Goal: Find specific page/section: Find specific page/section

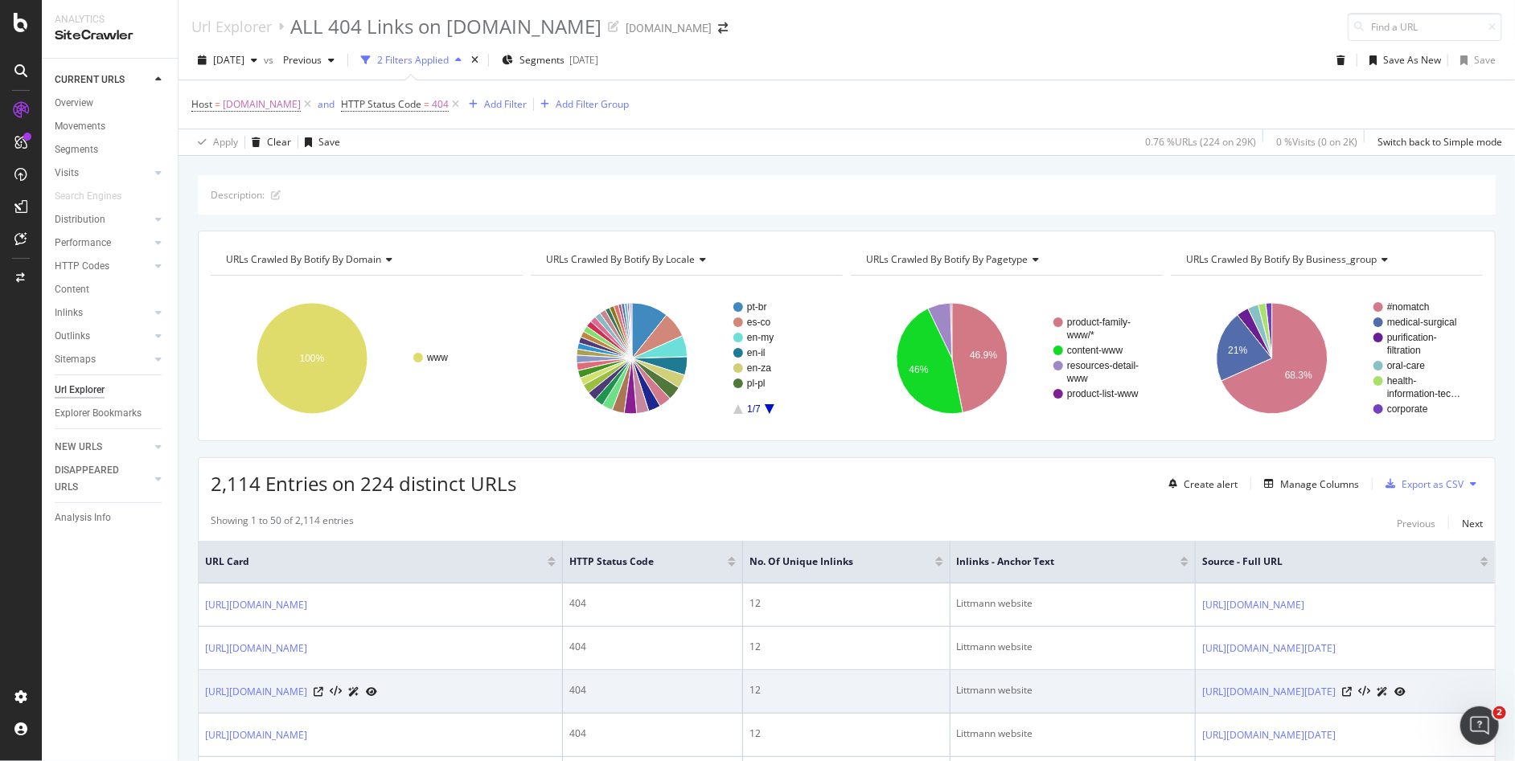
click at [960, 761] on html "Analytics SiteCrawler CURRENT URLS Overview Movements Segments Visits Analysis …" at bounding box center [757, 380] width 1515 height 761
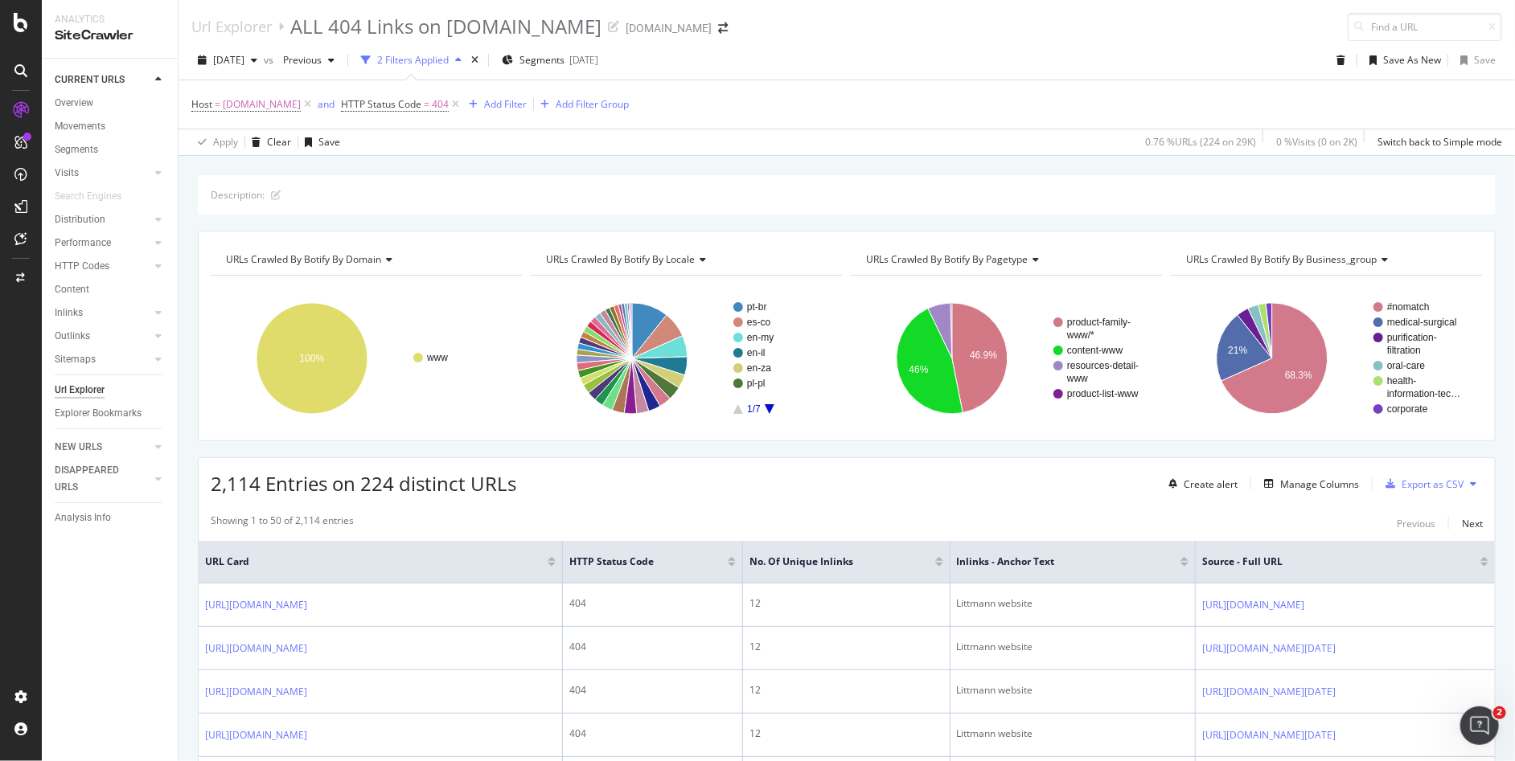
click at [119, 654] on div "CURRENT URLS Overview Movements Segments Visits Analysis Orphan URLs Search Eng…" at bounding box center [110, 410] width 136 height 703
click at [734, 33] on span at bounding box center [723, 28] width 23 height 11
click at [728, 31] on icon "arrow-right-arrow-left" at bounding box center [723, 28] width 10 height 11
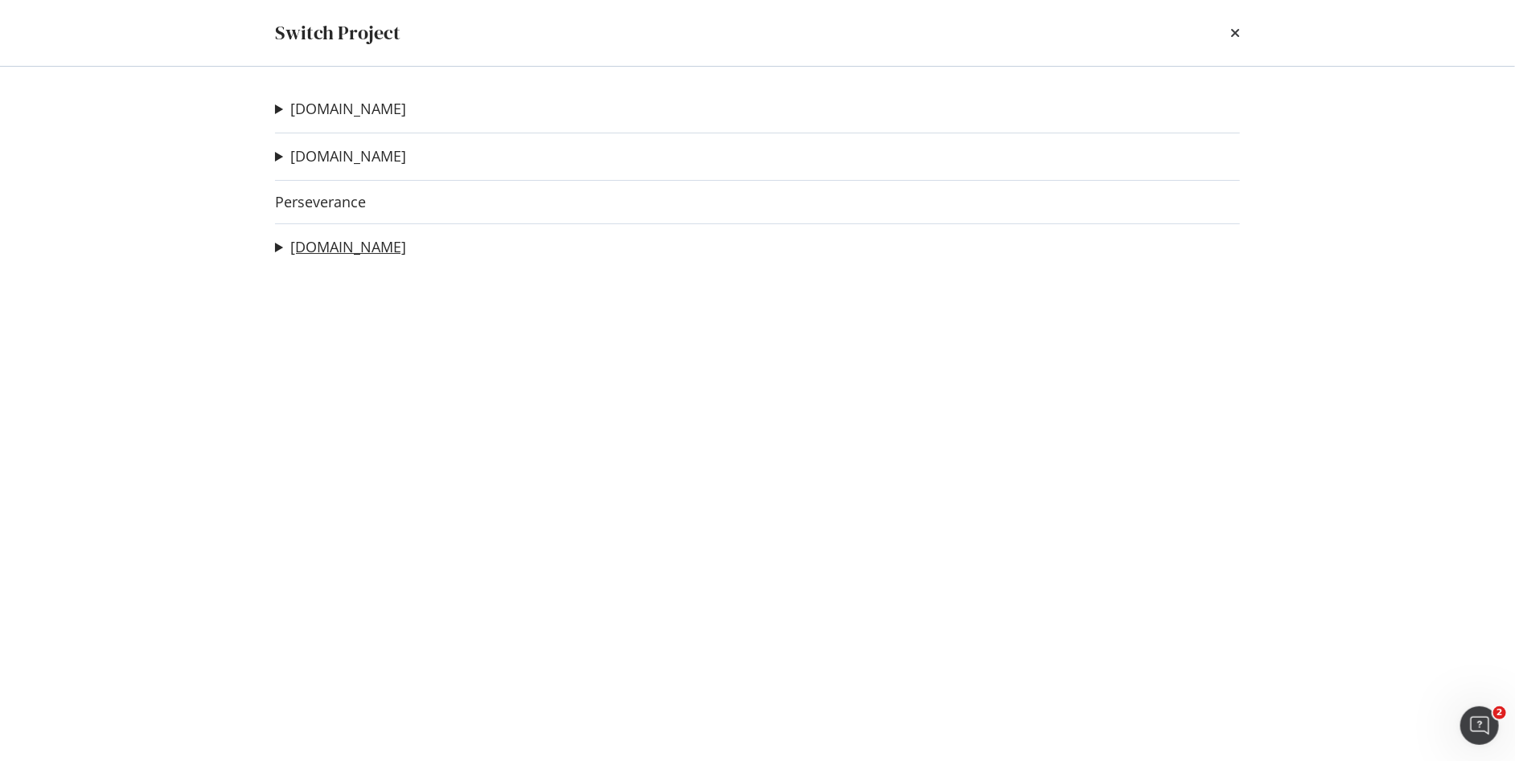
click at [354, 247] on link "[DOMAIN_NAME]" at bounding box center [348, 247] width 116 height 17
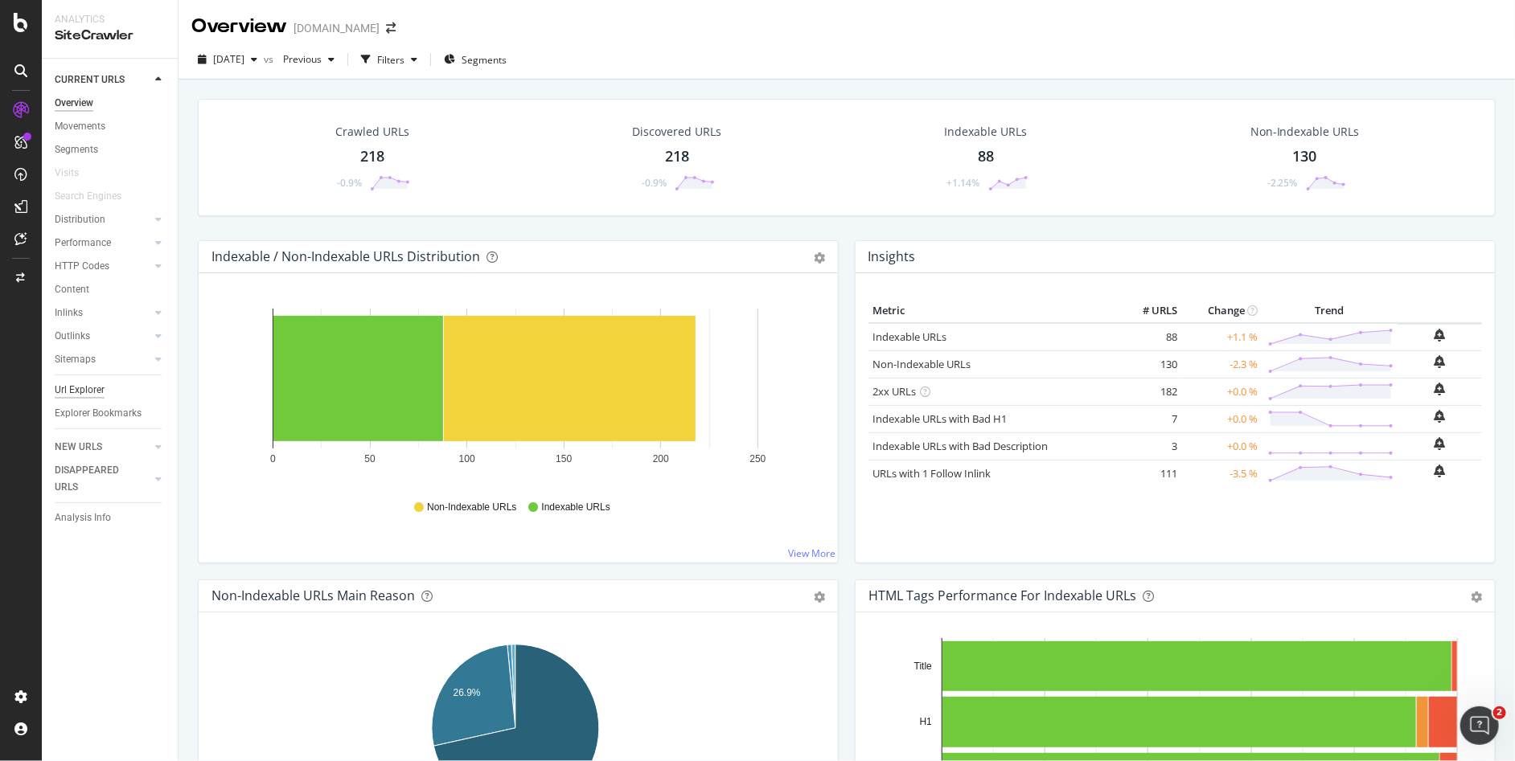
click at [94, 389] on div "Url Explorer" at bounding box center [80, 390] width 50 height 17
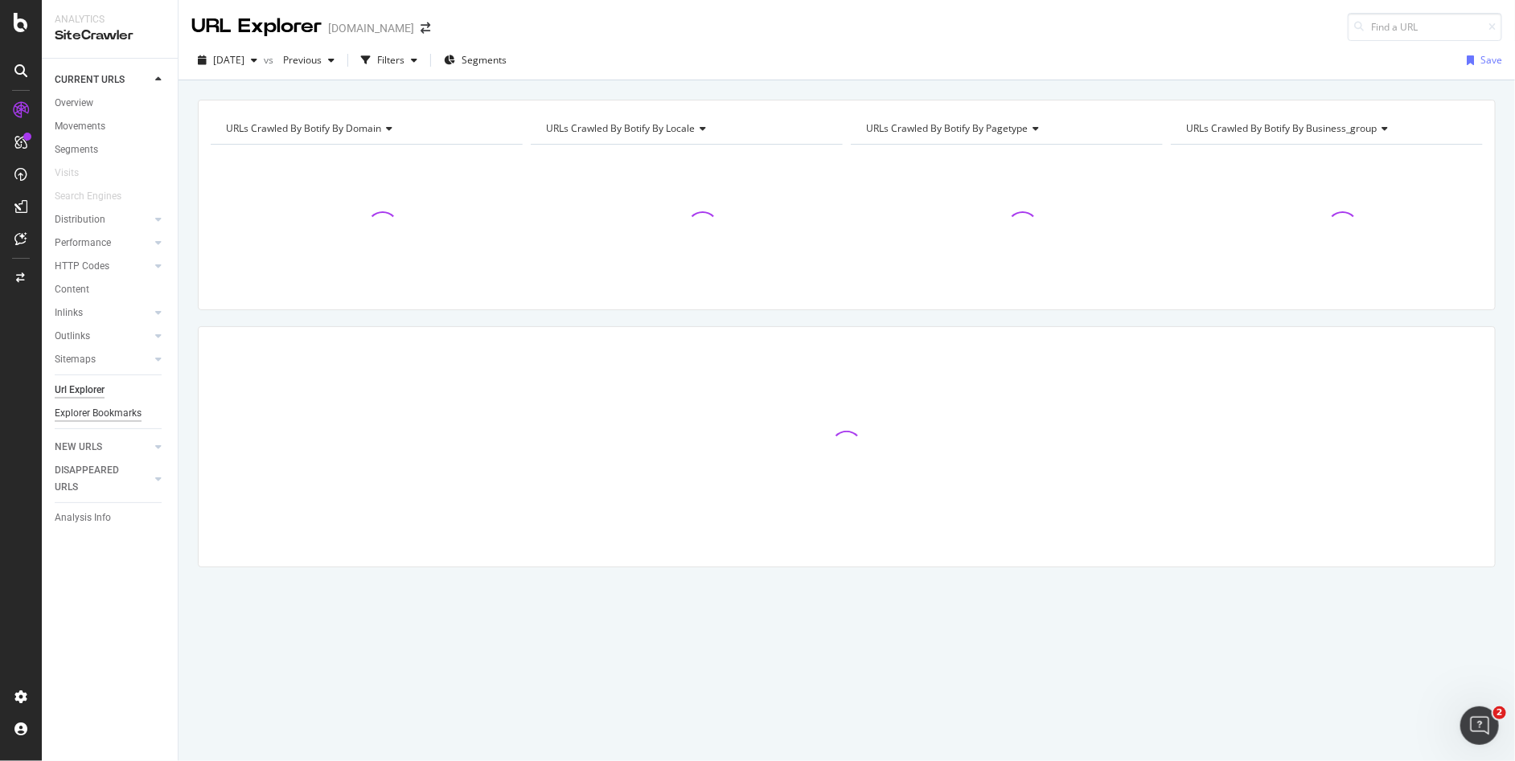
click at [95, 412] on div "Explorer Bookmarks" at bounding box center [98, 413] width 87 height 17
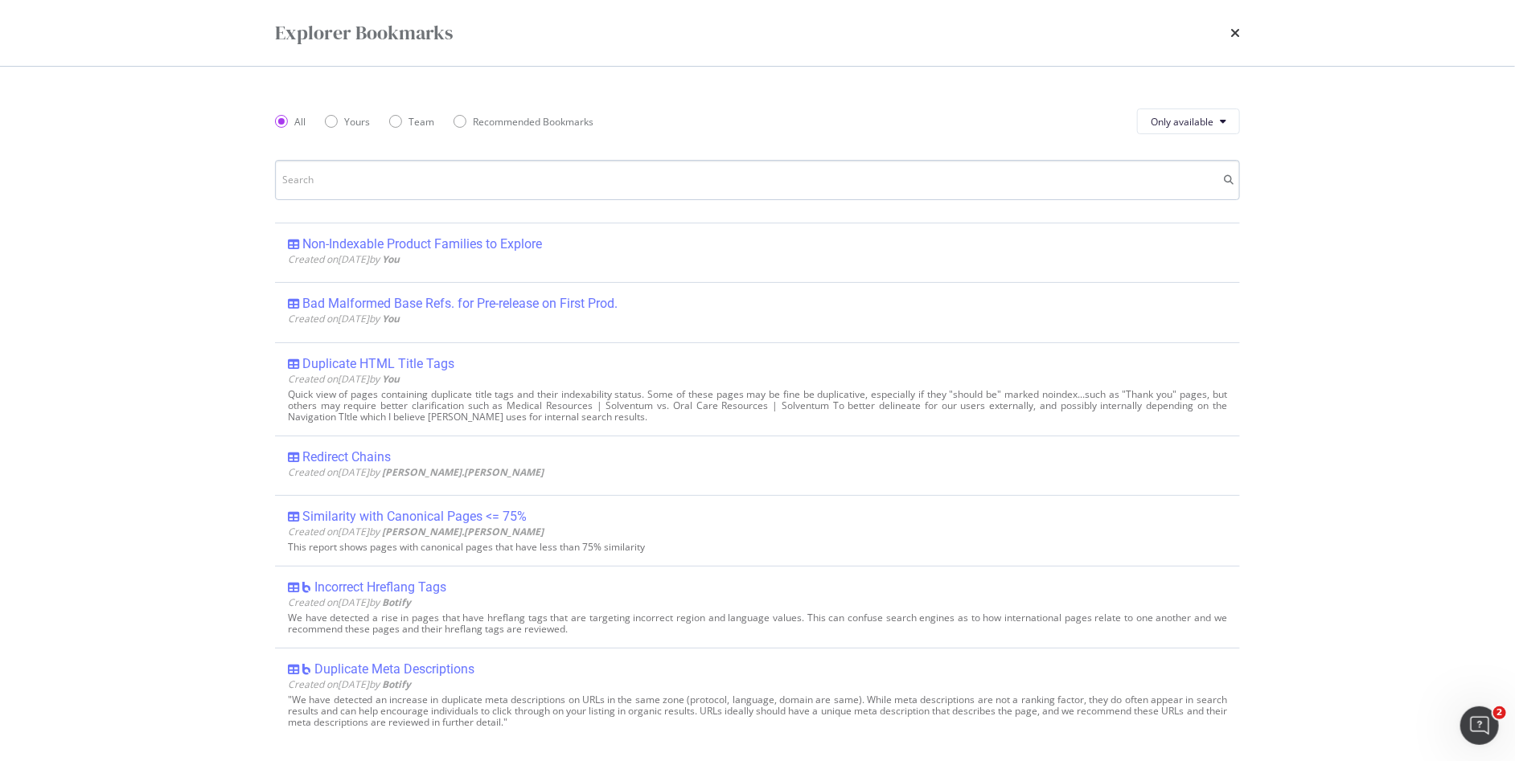
click at [392, 183] on input "modal" at bounding box center [757, 180] width 965 height 40
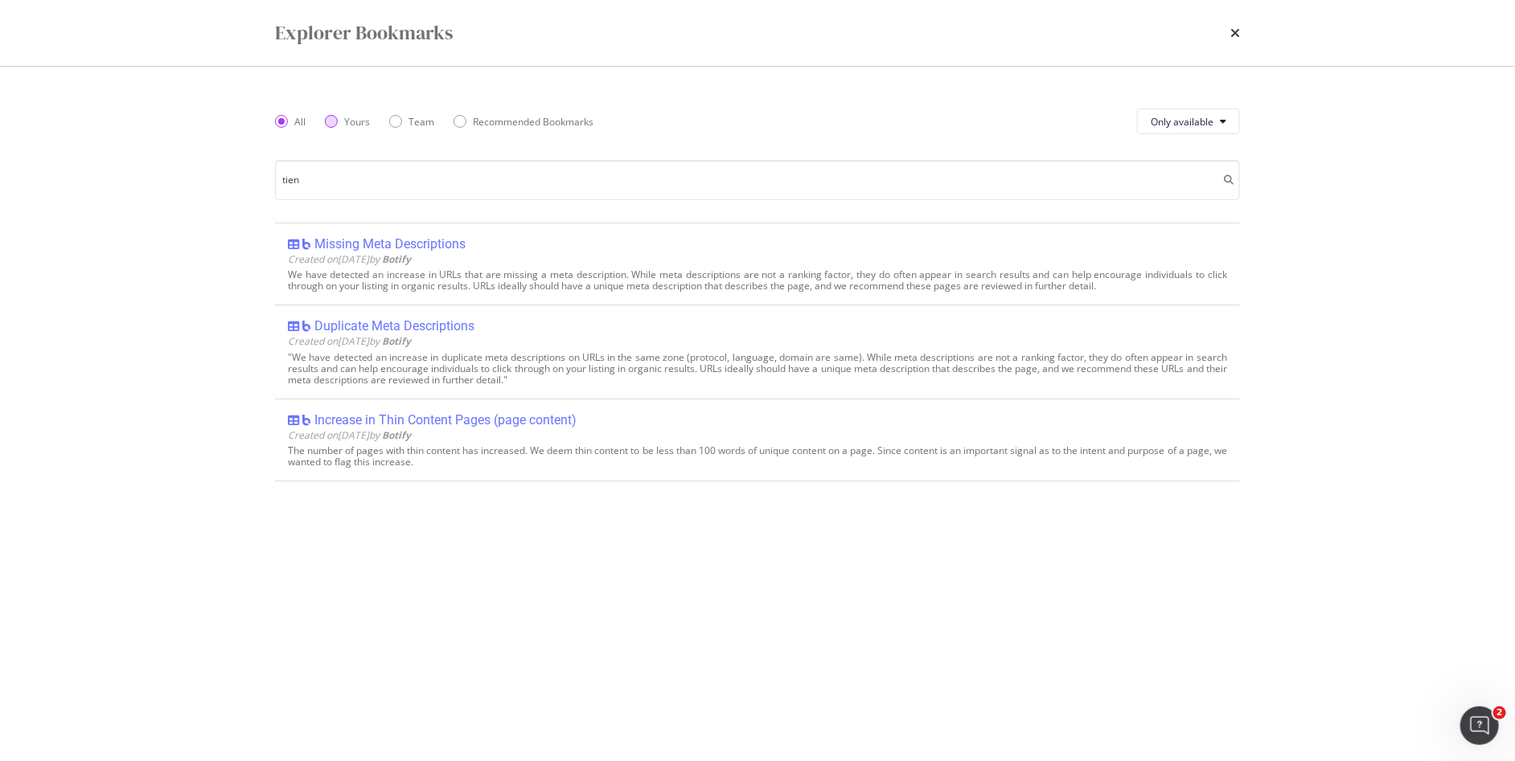
type input "tien"
click at [331, 123] on div "Yours" at bounding box center [331, 121] width 13 height 13
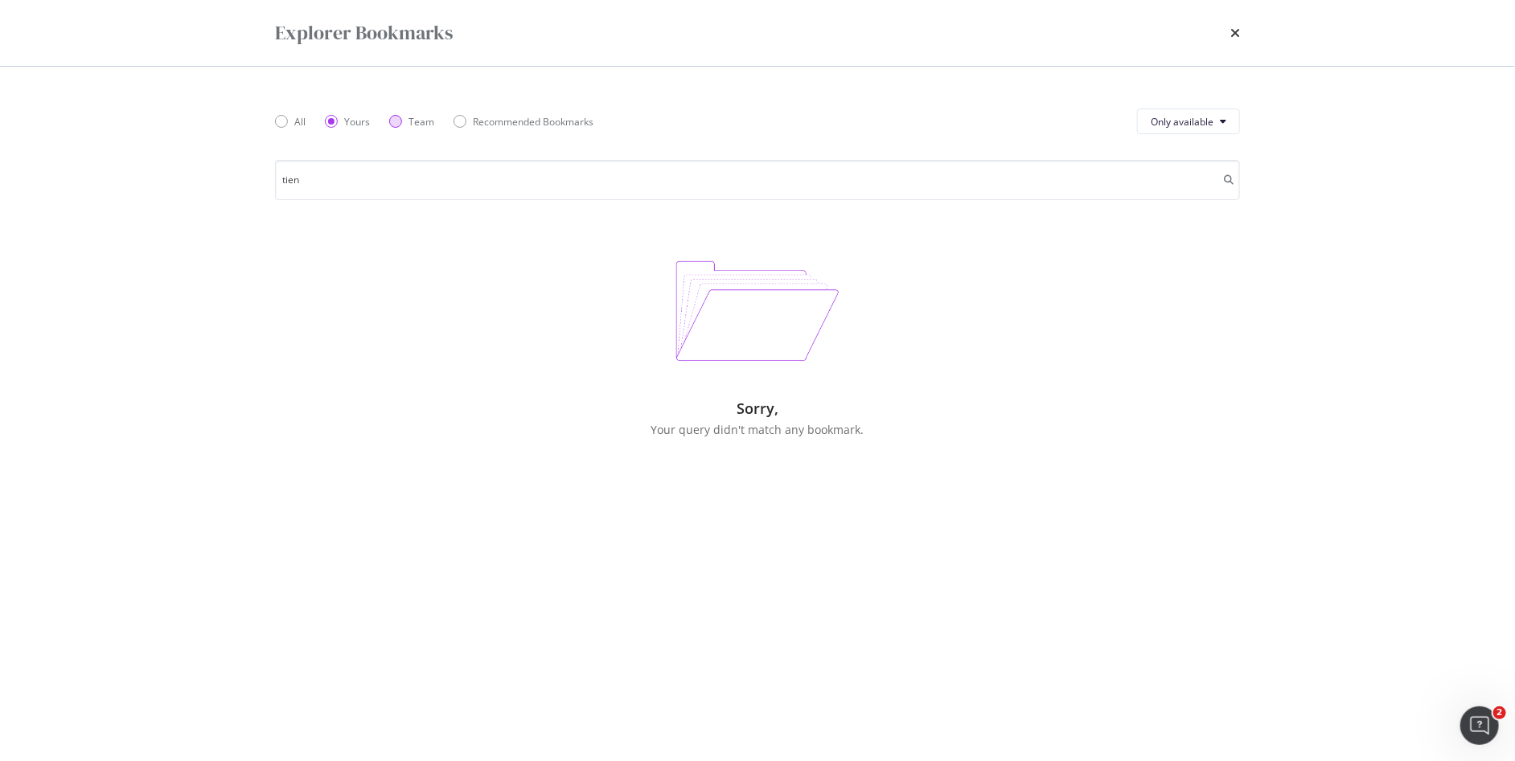
click at [394, 123] on div "Team" at bounding box center [395, 121] width 13 height 13
click at [454, 121] on div "Recommended Bookmarks" at bounding box center [460, 121] width 13 height 13
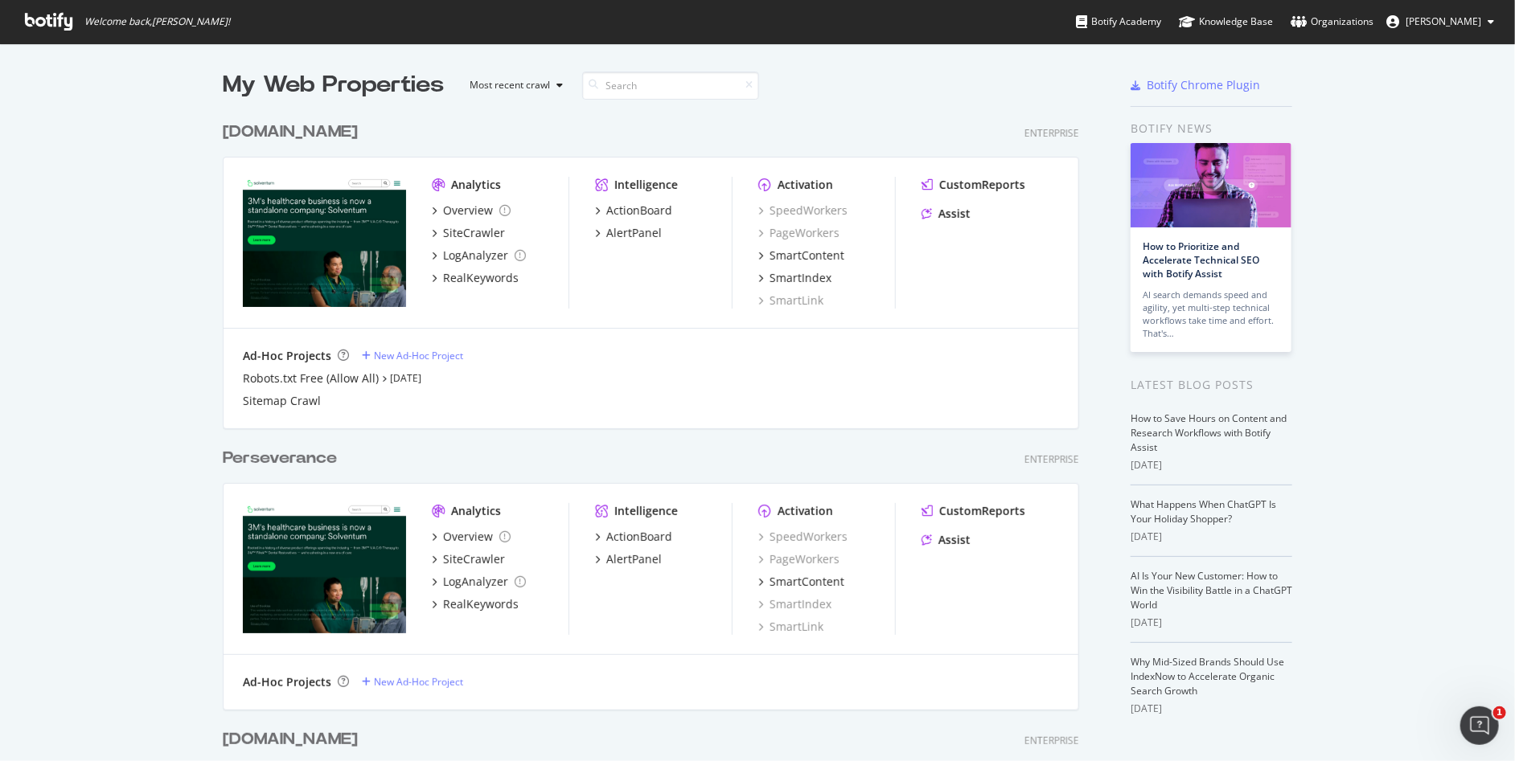
click at [318, 737] on div "[DOMAIN_NAME]" at bounding box center [290, 739] width 135 height 23
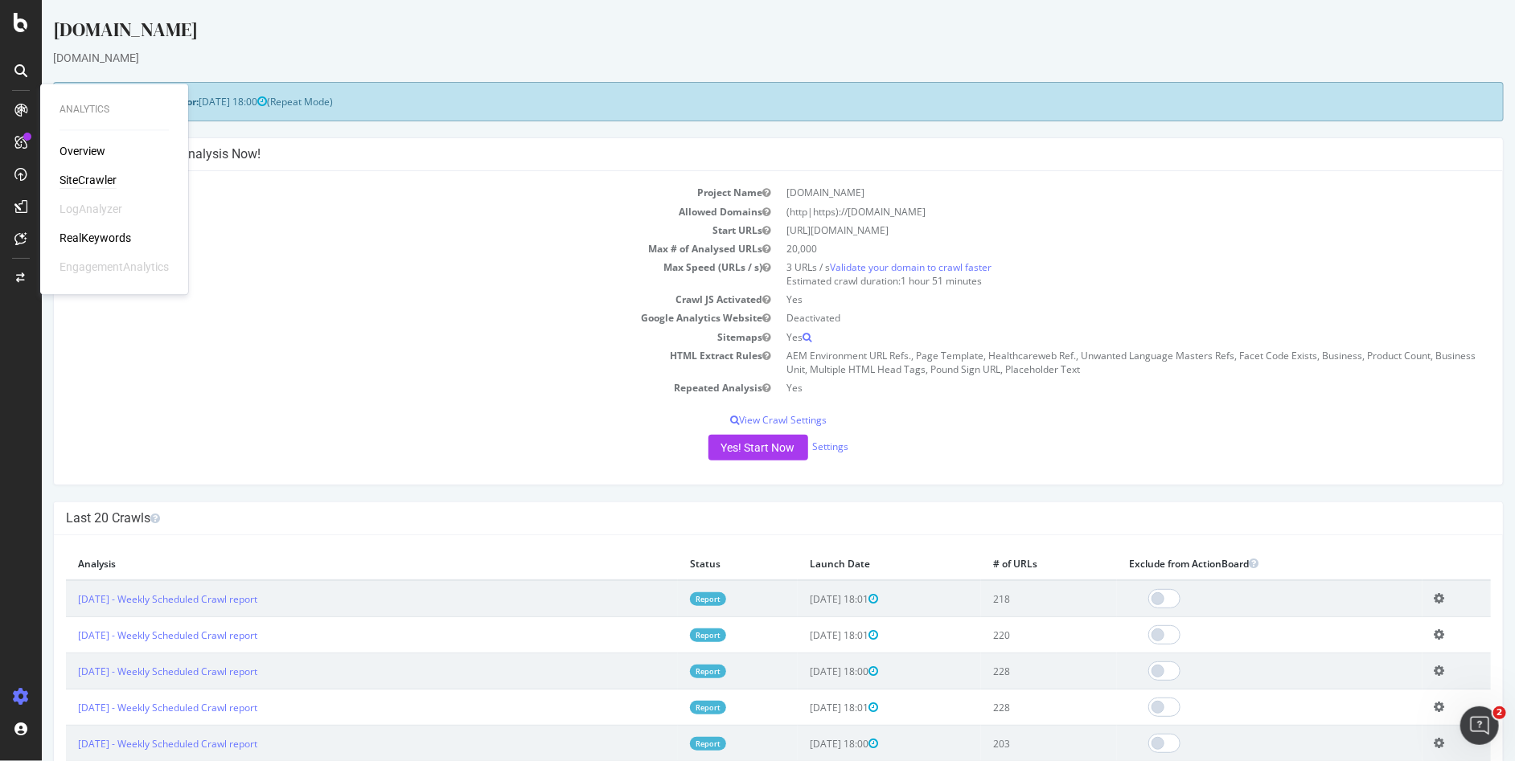
click at [78, 174] on div "SiteCrawler" at bounding box center [88, 181] width 57 height 16
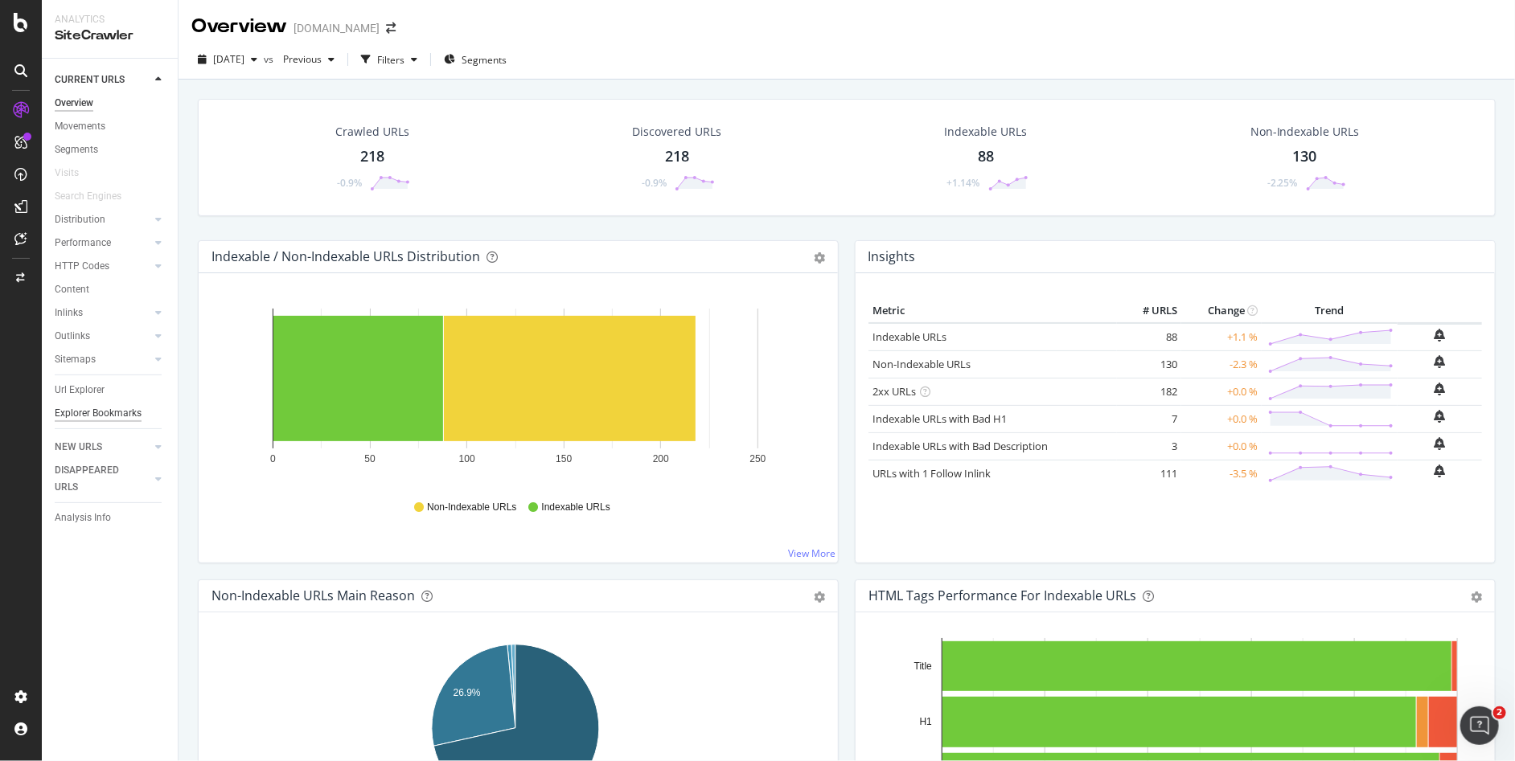
click at [79, 411] on div "Explorer Bookmarks" at bounding box center [98, 413] width 87 height 17
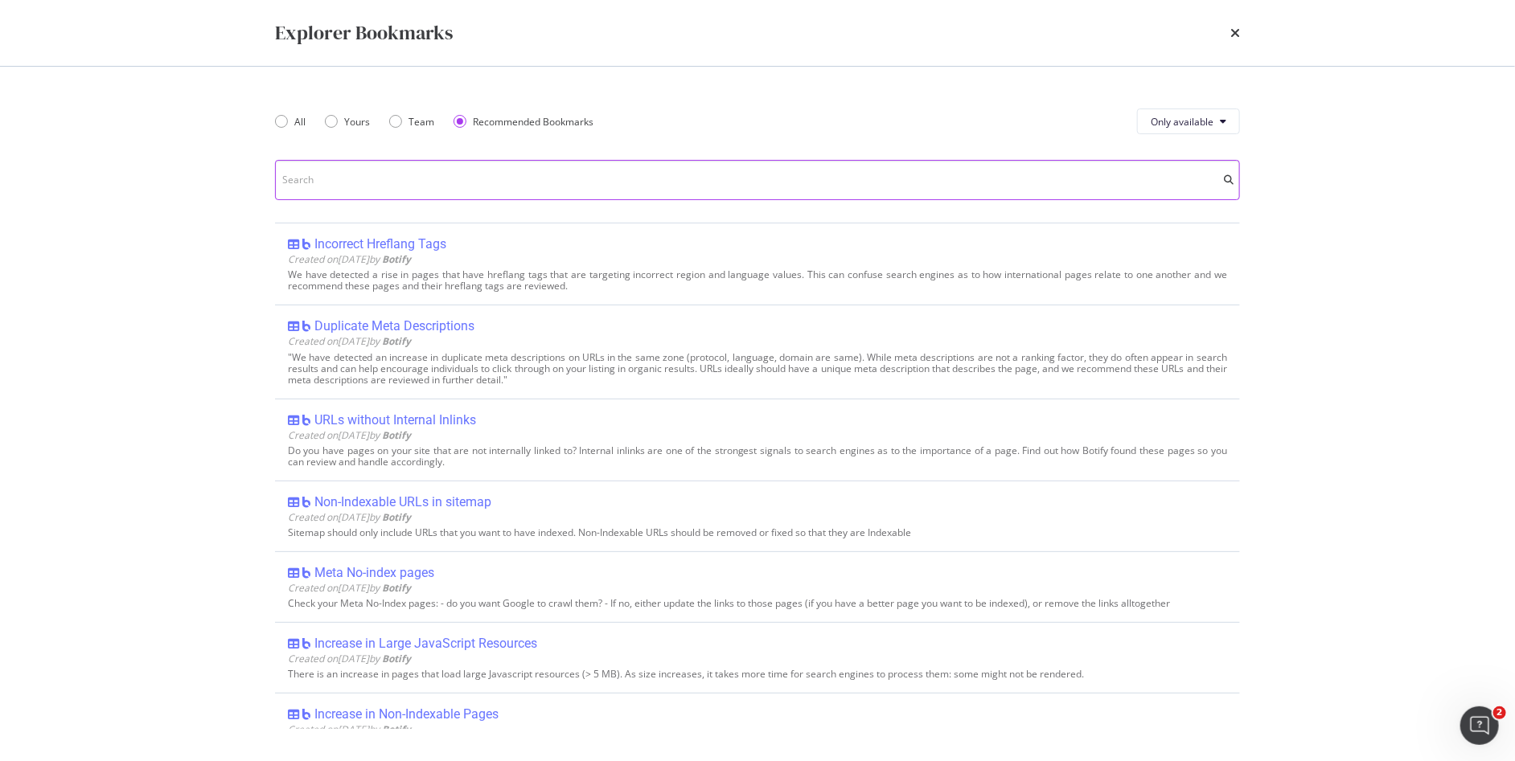
click at [500, 186] on input "modal" at bounding box center [757, 180] width 965 height 40
click at [281, 122] on div "All" at bounding box center [281, 121] width 13 height 13
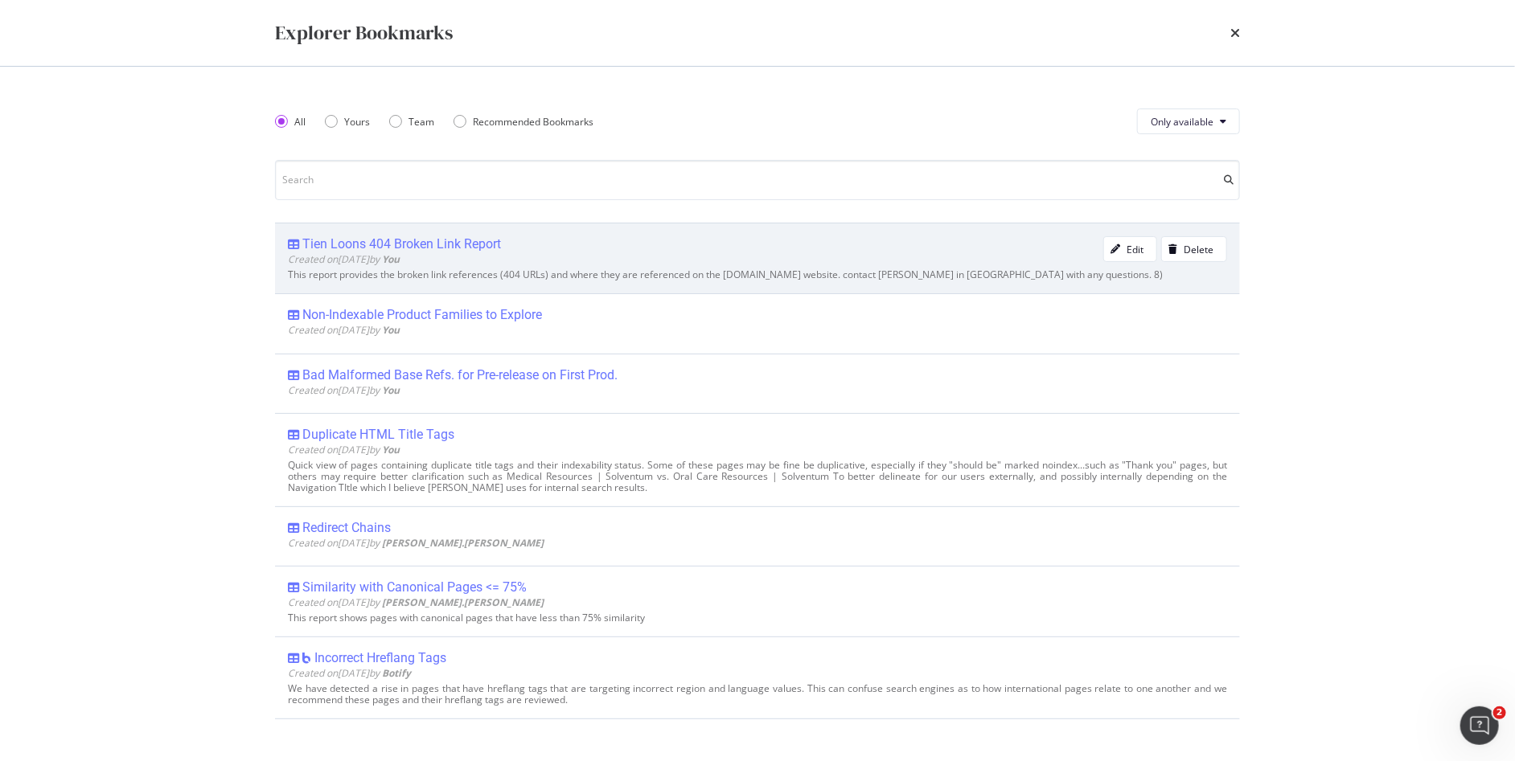
click at [357, 247] on div "Tien Loons 404 Broken Link Report" at bounding box center [401, 244] width 199 height 16
